Goal: Task Accomplishment & Management: Complete application form

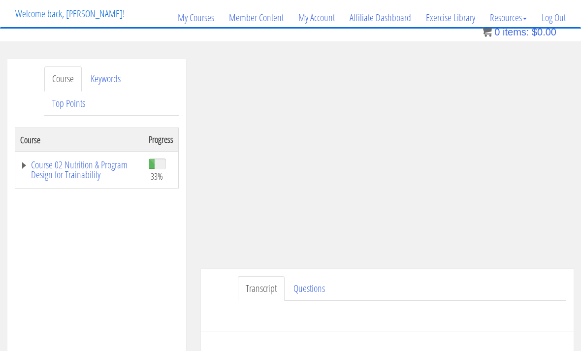
click at [557, 17] on link "Log Out" at bounding box center [553, 17] width 39 height 47
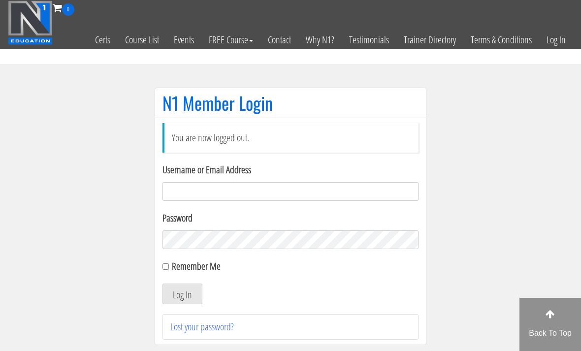
scroll to position [103, 0]
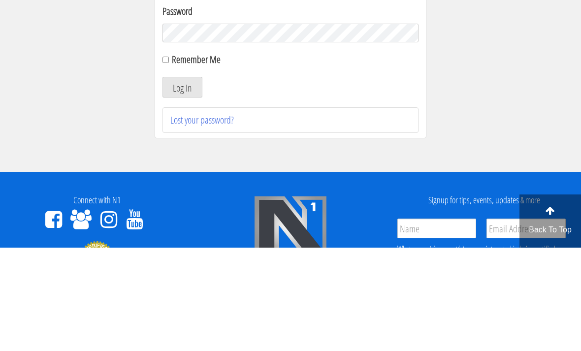
type input "[EMAIL_ADDRESS][DOMAIN_NAME]"
click at [182, 191] on button "Log In" at bounding box center [183, 190] width 40 height 21
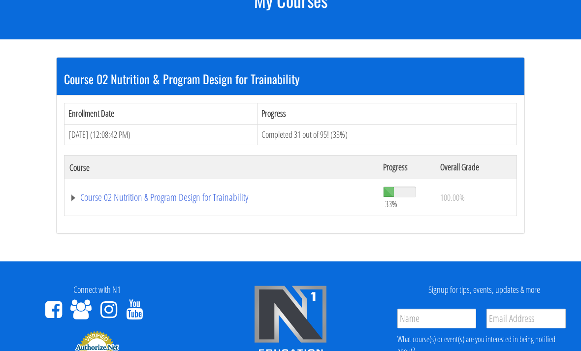
click at [242, 193] on link "Course 02 Nutrition & Program Design for Trainability" at bounding box center [221, 198] width 304 height 10
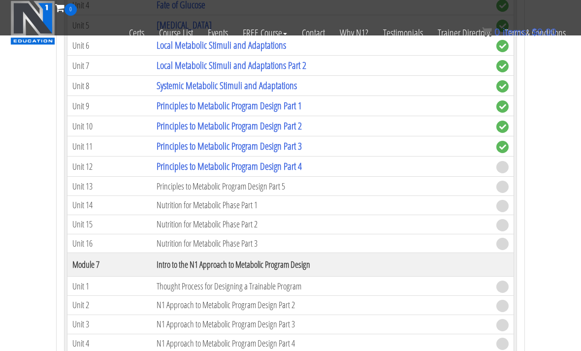
scroll to position [945, 0]
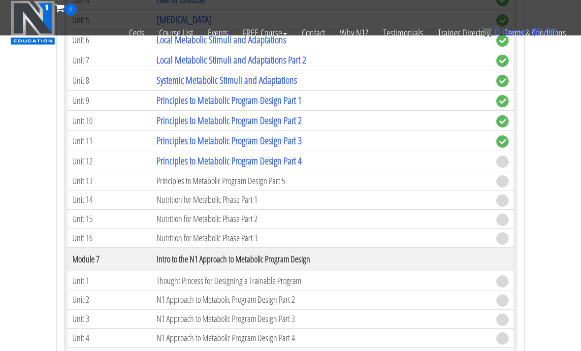
click at [302, 164] on link "Principles to Metabolic Program Design Part 4" at bounding box center [229, 160] width 145 height 13
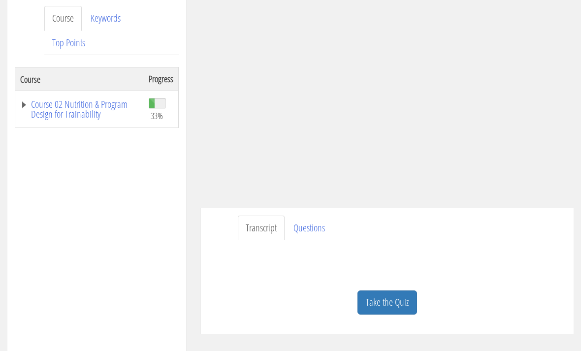
scroll to position [131, 0]
click at [402, 302] on link "Take the Quiz" at bounding box center [388, 303] width 60 height 24
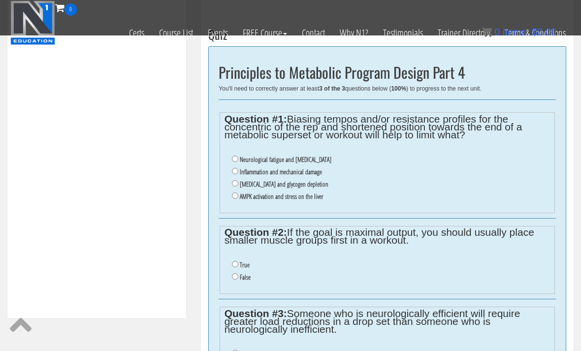
scroll to position [330, 0]
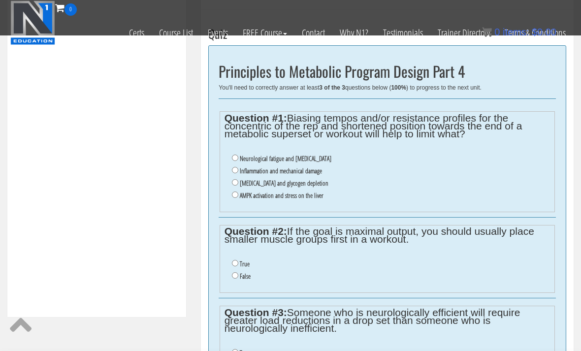
click at [309, 172] on label "Inflammation and mechanical damage" at bounding box center [281, 171] width 82 height 8
click at [238, 172] on input "Inflammation and mechanical damage" at bounding box center [235, 170] width 6 height 6
radio input "true"
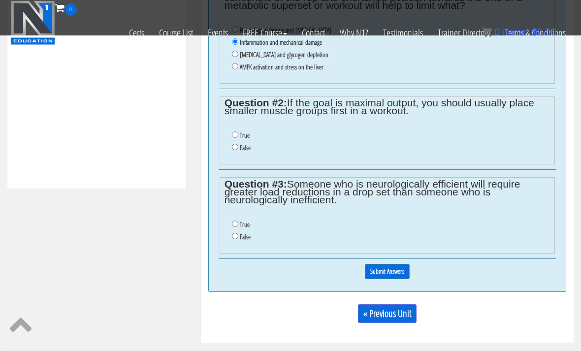
scroll to position [449, 0]
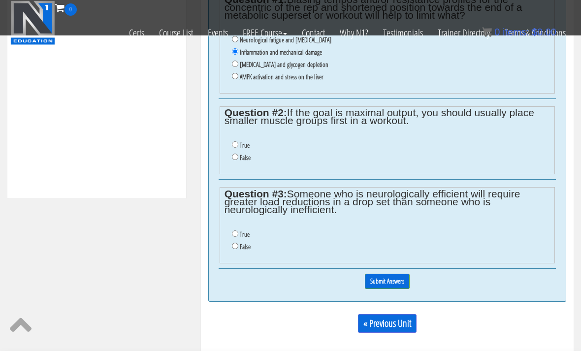
click at [238, 144] on input "True" at bounding box center [235, 144] width 6 height 6
radio input "true"
click at [237, 249] on input "False" at bounding box center [235, 246] width 6 height 6
radio input "true"
click at [396, 284] on input "Submit Answers" at bounding box center [387, 281] width 45 height 15
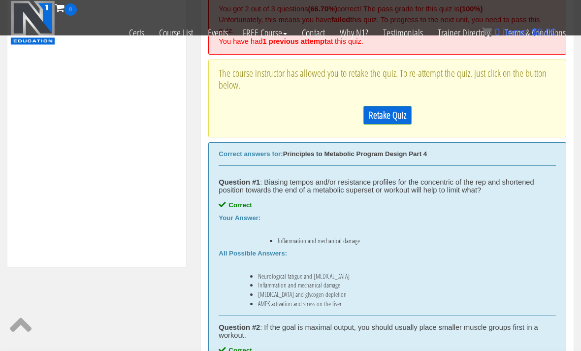
scroll to position [373, 0]
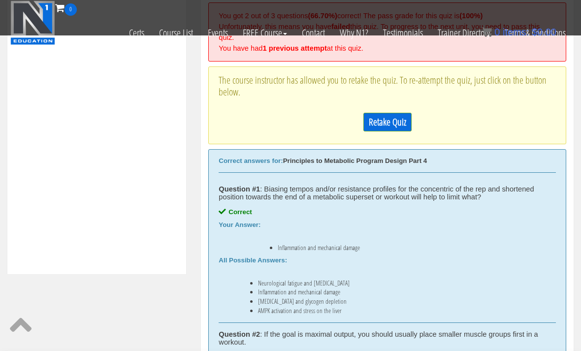
click at [396, 118] on link "Retake Quiz" at bounding box center [387, 122] width 48 height 19
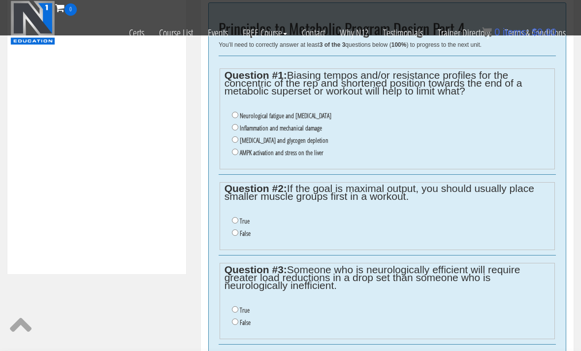
click at [322, 126] on label "Inflammation and mechanical damage" at bounding box center [281, 128] width 82 height 8
click at [238, 126] on input "Inflammation and mechanical damage" at bounding box center [235, 127] width 6 height 6
radio input "true"
click at [238, 224] on input "True" at bounding box center [235, 220] width 6 height 6
radio input "true"
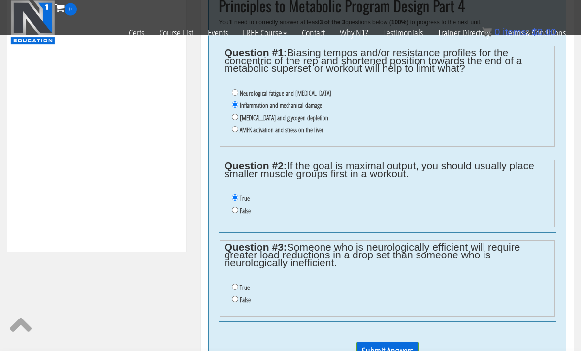
scroll to position [396, 0]
click at [237, 290] on input "True" at bounding box center [235, 287] width 6 height 6
radio input "true"
click at [399, 351] on input "Submit Answers" at bounding box center [388, 351] width 62 height 19
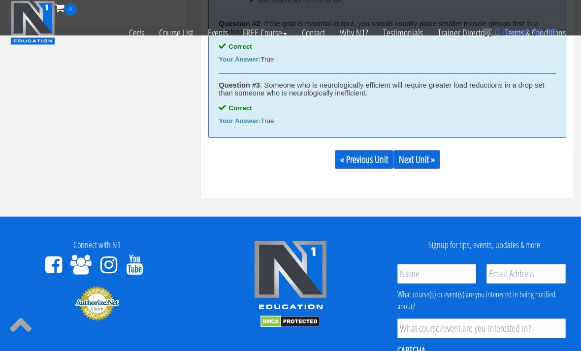
scroll to position [623, 0]
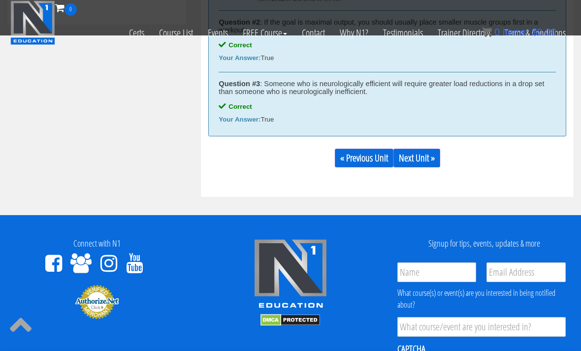
click at [432, 165] on link "Next Unit »" at bounding box center [417, 158] width 47 height 19
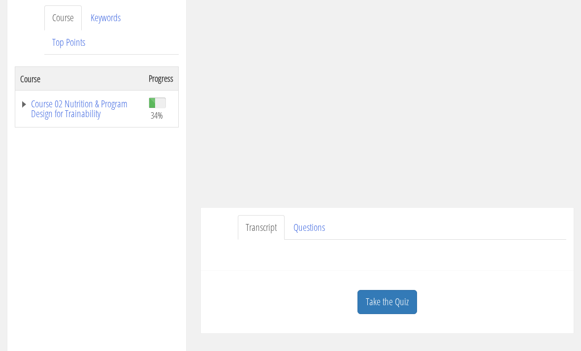
scroll to position [131, 0]
